Goal: Navigation & Orientation: Find specific page/section

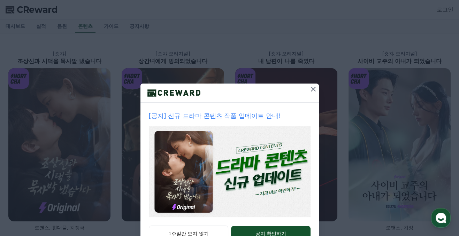
click at [311, 90] on icon at bounding box center [313, 89] width 8 height 8
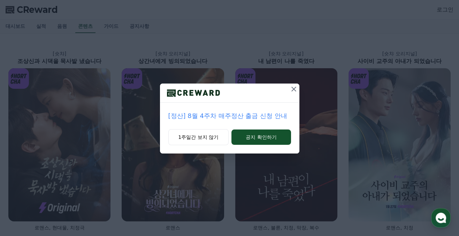
click at [291, 87] on icon at bounding box center [294, 89] width 8 height 8
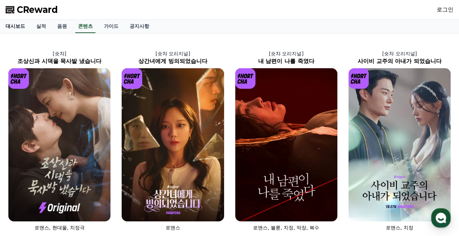
click at [14, 26] on link "대시보드" at bounding box center [15, 26] width 31 height 13
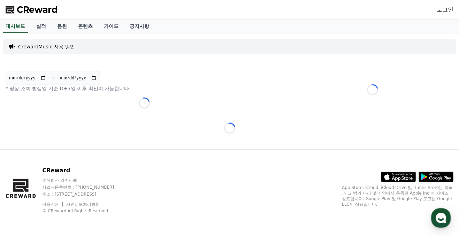
click at [441, 11] on link "로그인" at bounding box center [445, 10] width 17 height 8
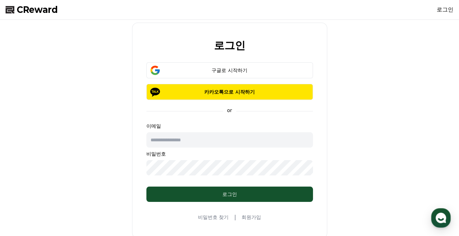
click at [198, 141] on input "text" at bounding box center [229, 140] width 167 height 15
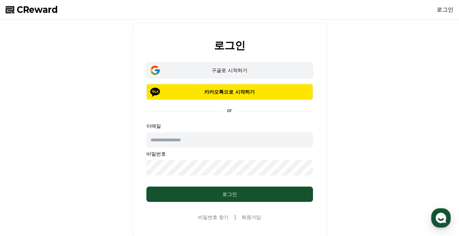
click at [222, 69] on div "구글로 시작하기" at bounding box center [230, 70] width 146 height 7
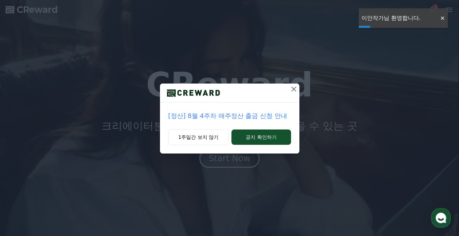
drag, startPoint x: 199, startPoint y: 135, endPoint x: 181, endPoint y: 124, distance: 21.4
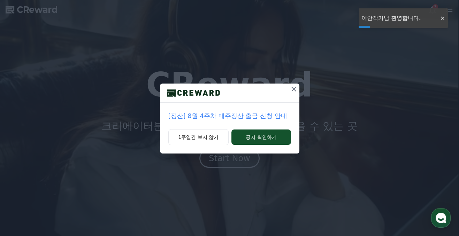
click at [199, 135] on button "1주일간 보지 않기" at bounding box center [198, 137] width 61 height 16
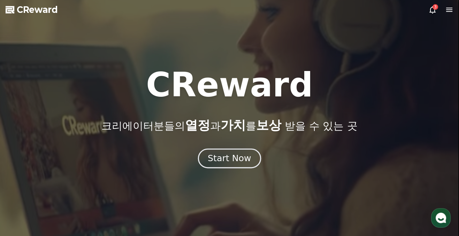
click at [220, 161] on div "Start Now" at bounding box center [229, 159] width 43 height 12
